Goal: Task Accomplishment & Management: Manage account settings

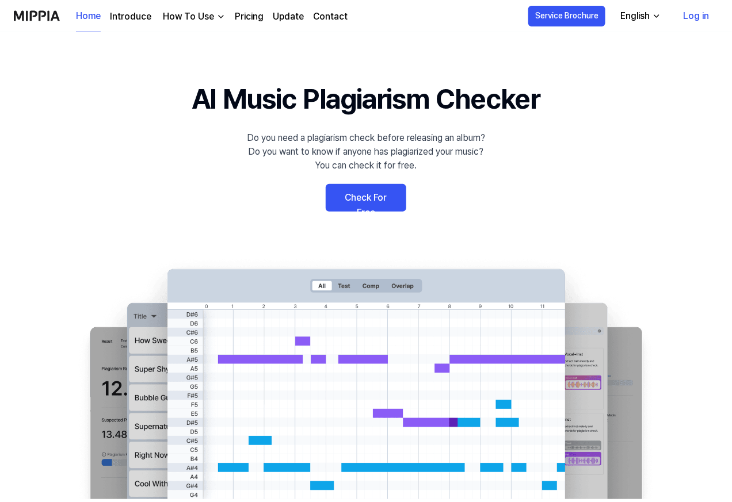
click at [363, 199] on link "Check For Free" at bounding box center [366, 198] width 81 height 28
click at [694, 17] on link "Log in" at bounding box center [696, 16] width 44 height 32
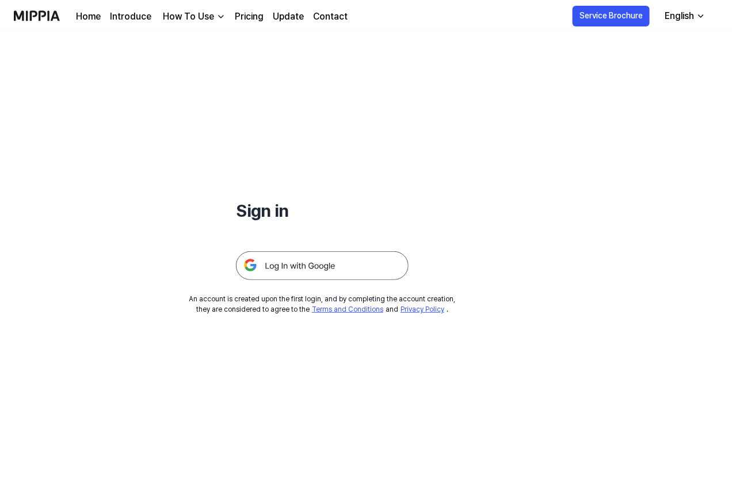
click at [315, 268] on img at bounding box center [322, 265] width 173 height 29
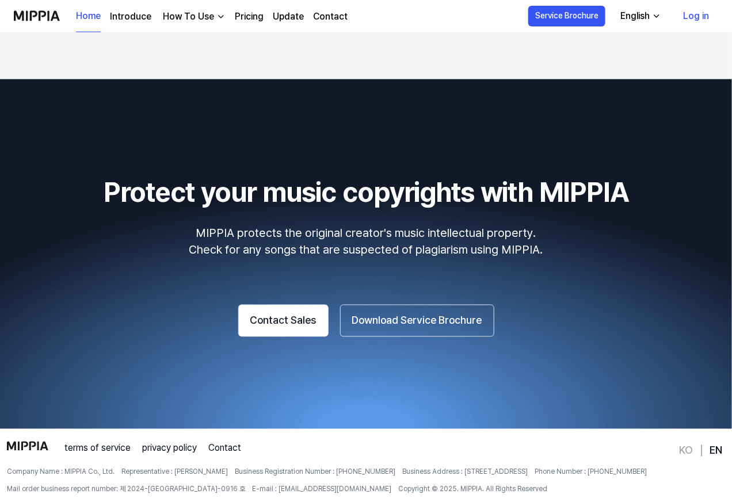
scroll to position [1993, 0]
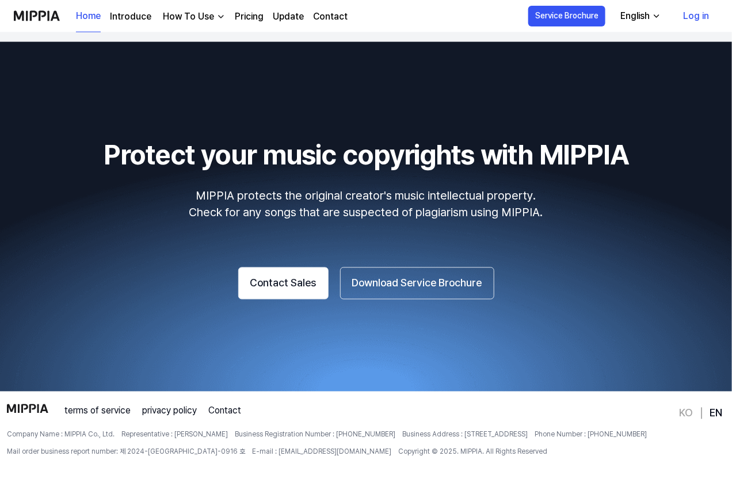
click at [698, 18] on link "Log in" at bounding box center [696, 16] width 44 height 32
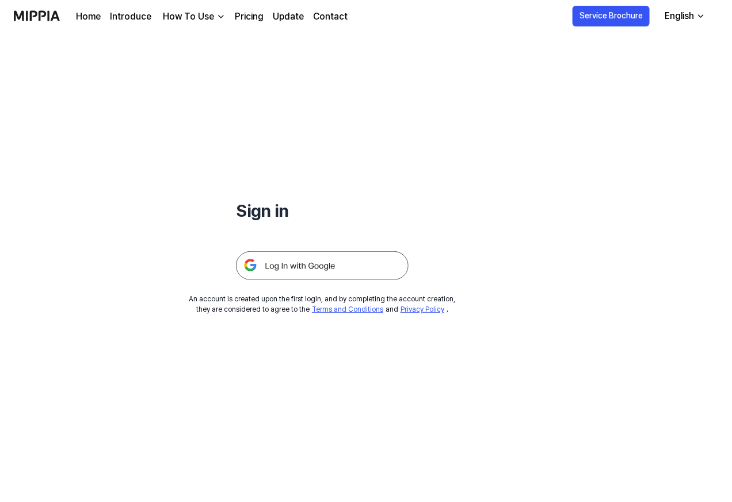
click at [343, 262] on img at bounding box center [322, 265] width 173 height 29
